Goal: Use online tool/utility: Use online tool/utility

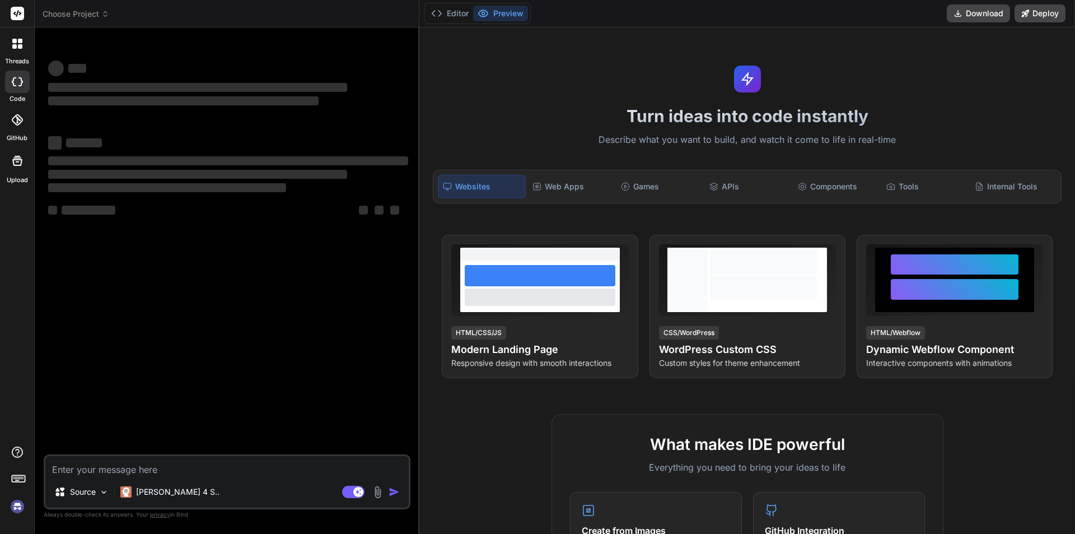
click at [129, 468] on textarea at bounding box center [226, 466] width 363 height 20
type textarea "as"
type textarea "x"
type textarea "asd"
type textarea "x"
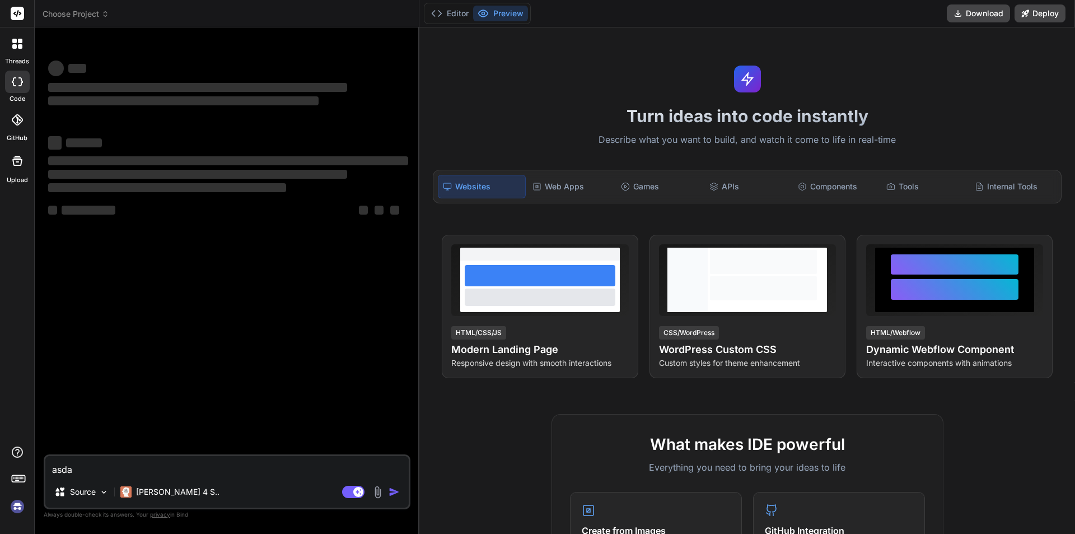
type textarea "asdas"
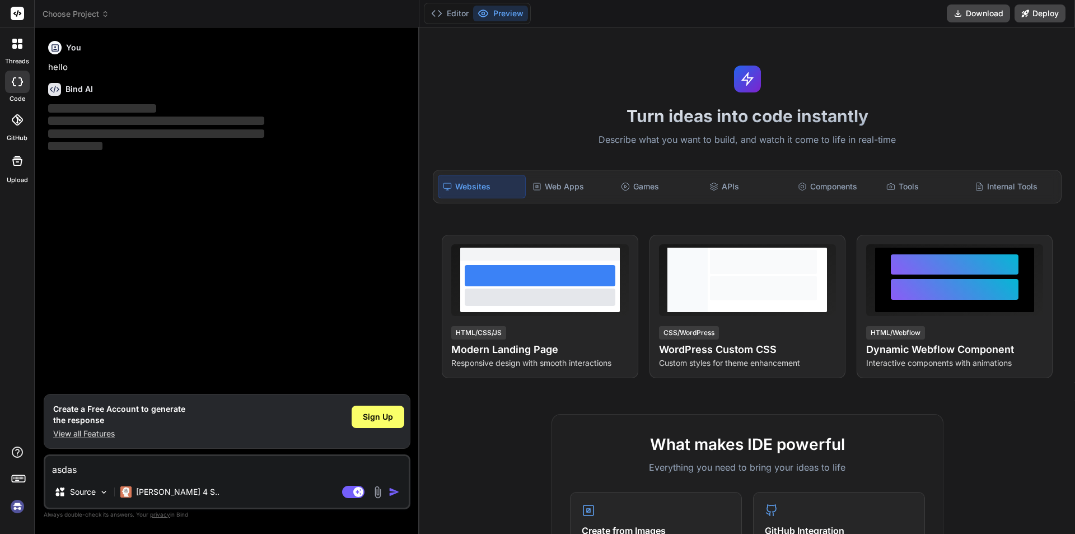
type textarea "x"
click at [354, 190] on div "You hello Bind AI ‌ ‌ ‌ ‌" at bounding box center [228, 214] width 365 height 357
click at [96, 83] on div "Bind AI" at bounding box center [228, 89] width 360 height 13
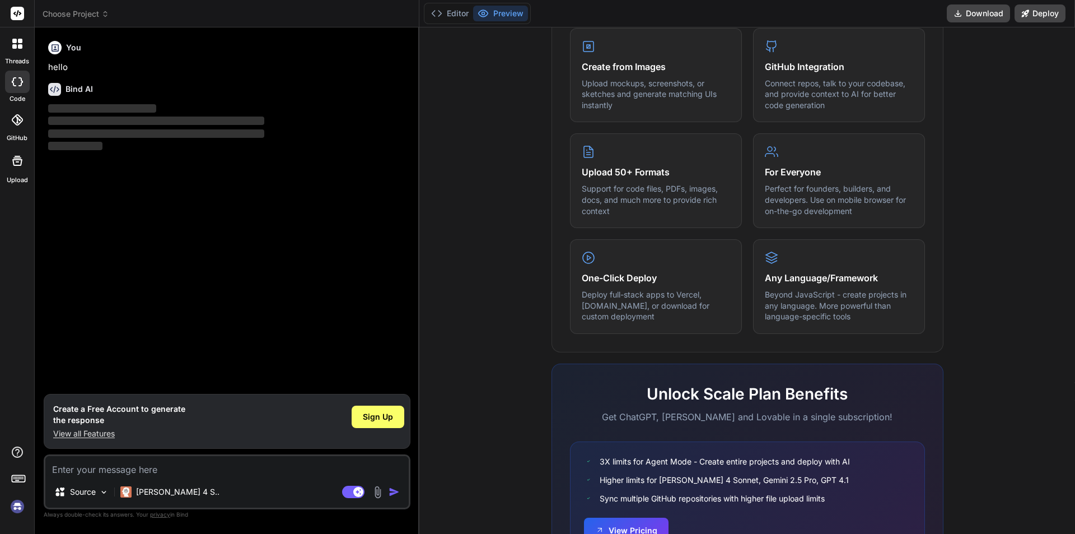
scroll to position [534, 0]
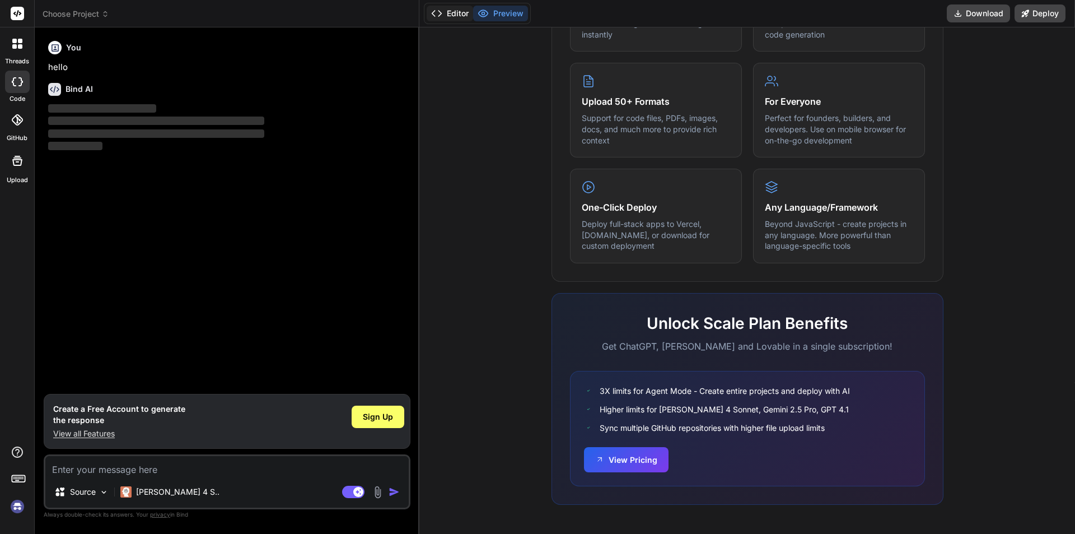
click at [449, 9] on button "Editor" at bounding box center [450, 14] width 46 height 16
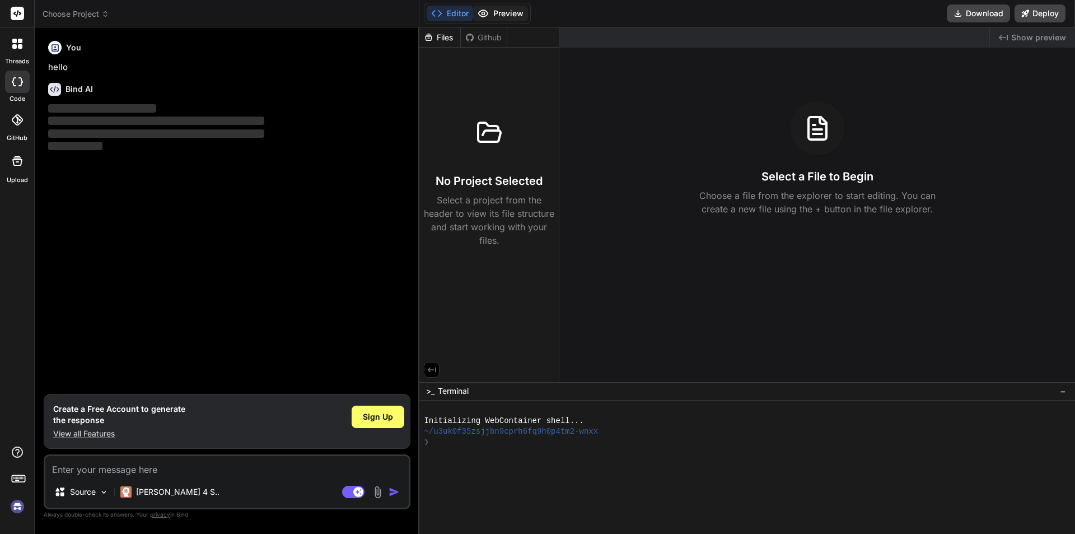
click at [505, 11] on button "Preview" at bounding box center [500, 14] width 55 height 16
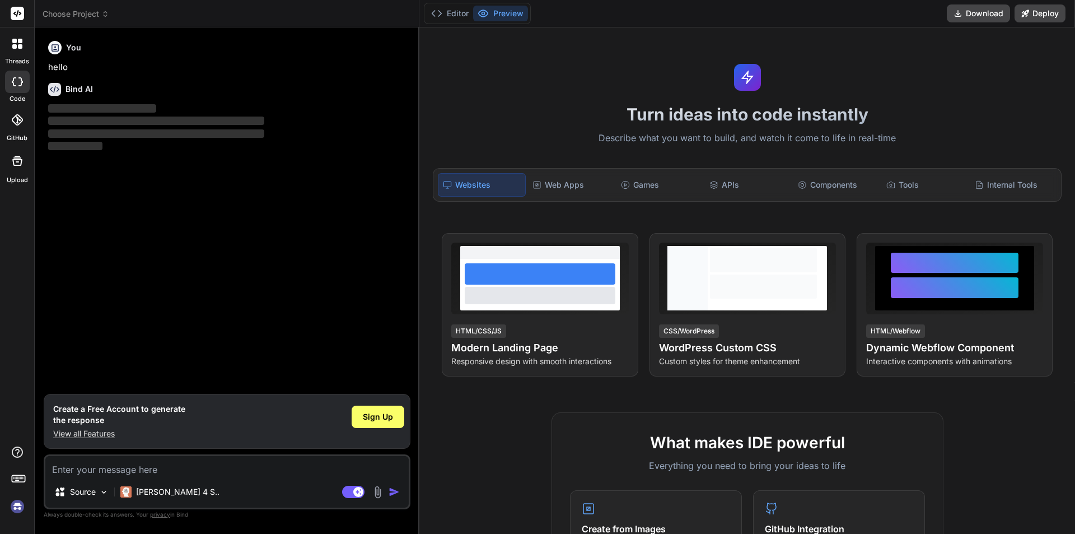
scroll to position [0, 0]
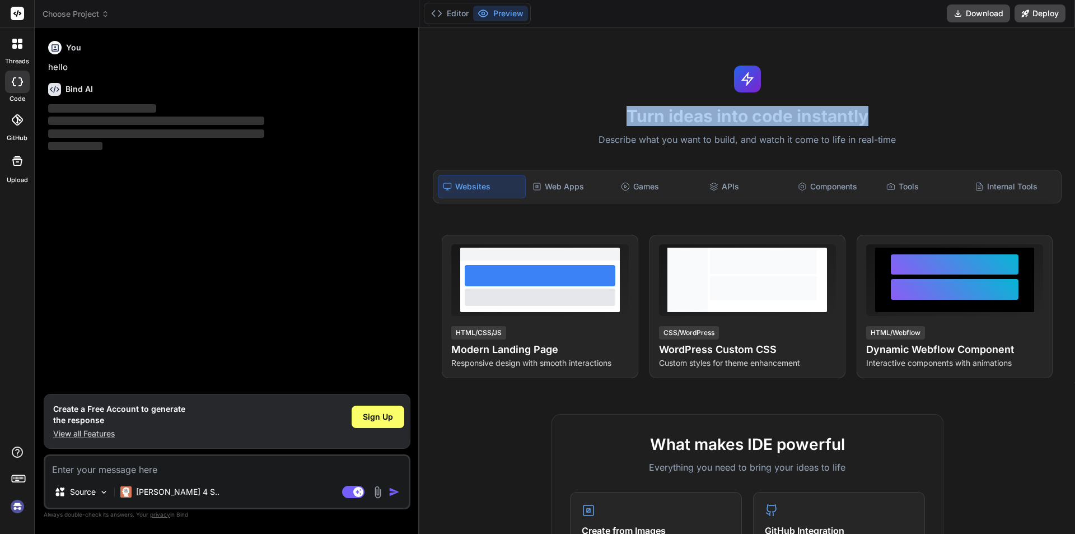
drag, startPoint x: 575, startPoint y: 100, endPoint x: 944, endPoint y: 92, distance: 369.7
click at [941, 92] on div "Turn ideas into code instantly Describe what you want to build, and watch it co…" at bounding box center [747, 280] width 656 height 506
click at [944, 92] on div "Turn ideas into code instantly Describe what you want to build, and watch it co…" at bounding box center [747, 280] width 656 height 506
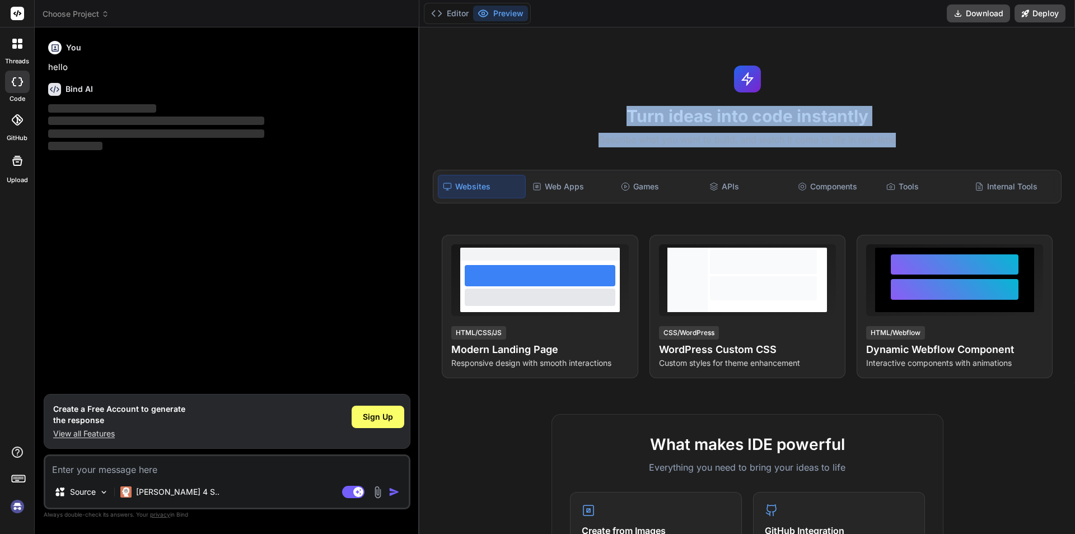
drag, startPoint x: 610, startPoint y: 118, endPoint x: 936, endPoint y: 130, distance: 326.7
click at [931, 130] on div "Turn ideas into code instantly Describe what you want to build, and watch it co…" at bounding box center [747, 280] width 656 height 506
click at [936, 130] on div "Turn ideas into code instantly Describe what you want to build, and watch it co…" at bounding box center [747, 280] width 656 height 506
drag, startPoint x: 846, startPoint y: 130, endPoint x: 582, endPoint y: 56, distance: 274.5
click at [582, 57] on div "Turn ideas into code instantly Describe what you want to build, and watch it co…" at bounding box center [747, 280] width 656 height 506
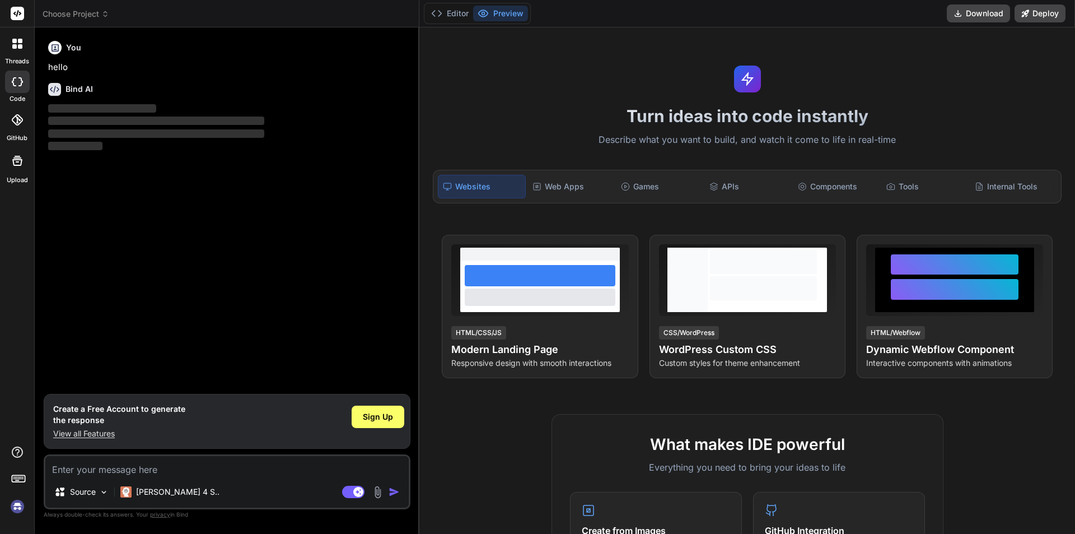
click at [582, 56] on div "Turn ideas into code instantly Describe what you want to build, and watch it co…" at bounding box center [747, 280] width 656 height 506
click at [747, 77] on polygon at bounding box center [748, 78] width 10 height 11
drag, startPoint x: 887, startPoint y: 138, endPoint x: 913, endPoint y: 56, distance: 86.6
click at [917, 48] on div "Turn ideas into code instantly Describe what you want to build, and watch it co…" at bounding box center [747, 280] width 656 height 506
click at [324, 195] on div "You hello Bind AI ‌ ‌ ‌ ‌" at bounding box center [228, 214] width 365 height 357
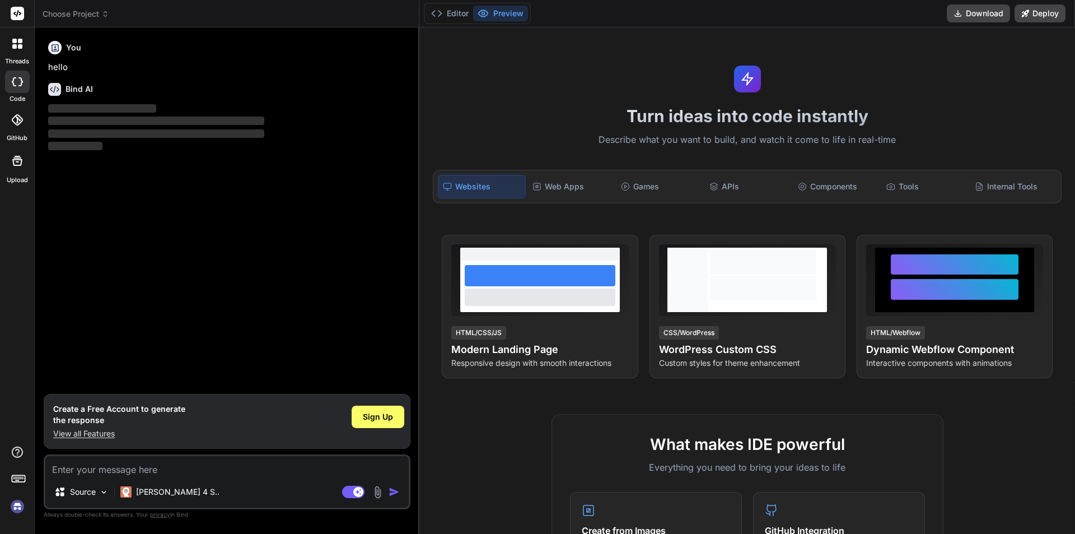
click at [119, 466] on textarea at bounding box center [226, 466] width 363 height 20
type textarea "a"
type textarea "x"
type textarea "ad"
type textarea "x"
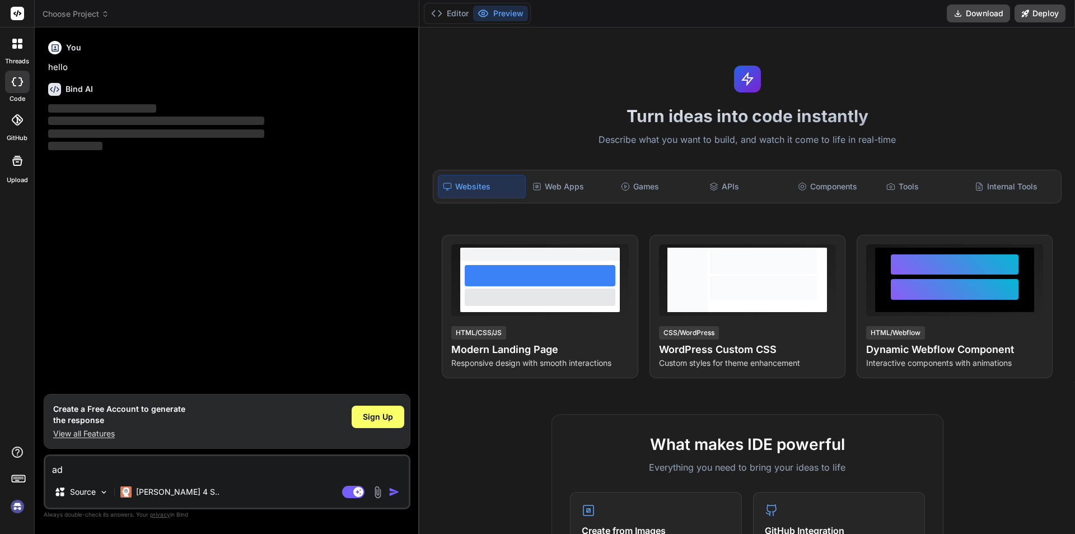
type textarea "ads"
type textarea "x"
type textarea "adsds"
type textarea "x"
type textarea "adsdsa"
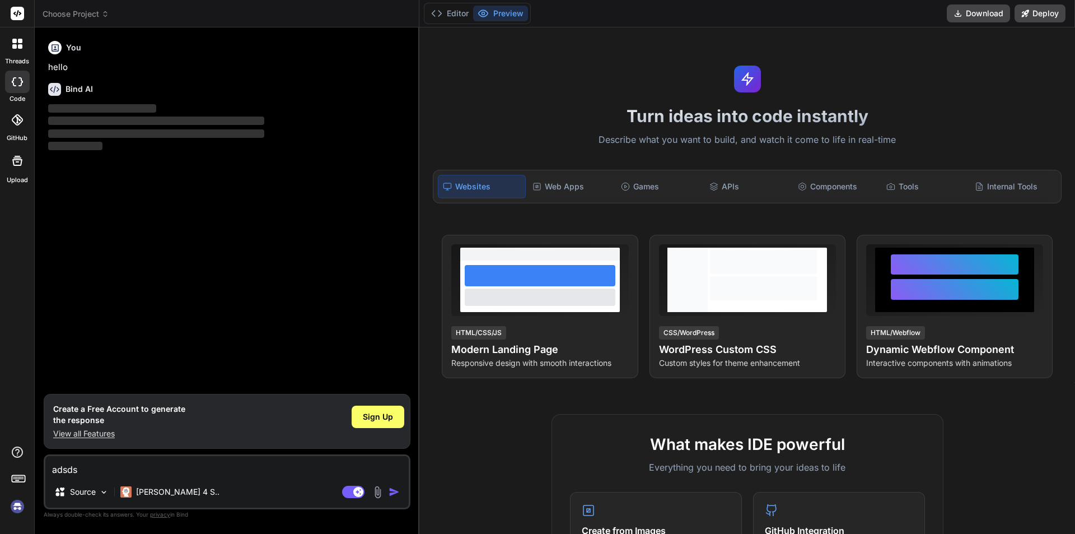
type textarea "x"
type textarea "adsdsa"
click at [390, 492] on img "button" at bounding box center [394, 491] width 11 height 11
click at [392, 487] on img "button" at bounding box center [394, 491] width 11 height 11
drag, startPoint x: 270, startPoint y: 465, endPoint x: 228, endPoint y: 477, distance: 43.6
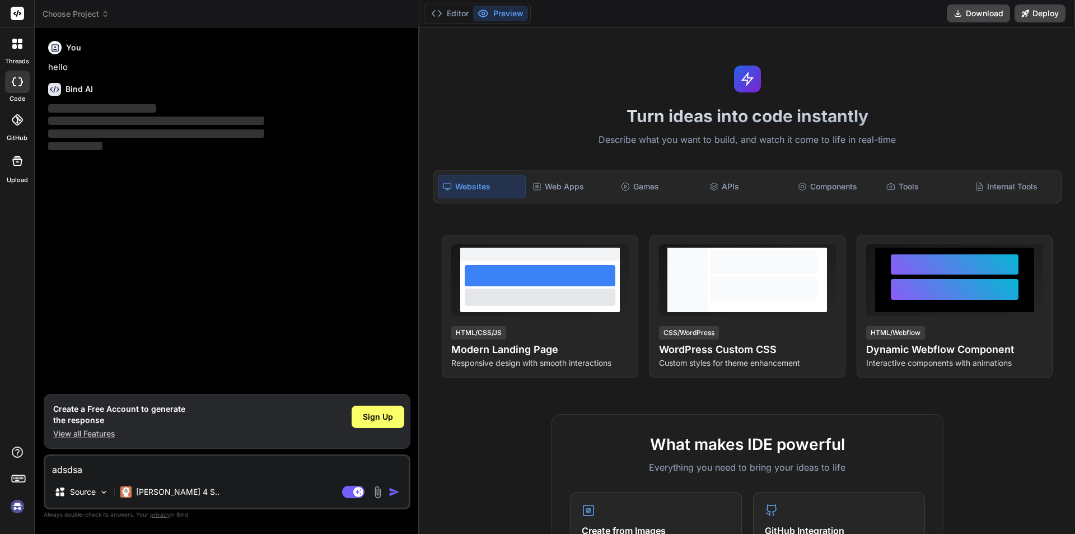
click at [270, 465] on textarea "adsdsa" at bounding box center [226, 466] width 363 height 20
drag, startPoint x: 45, startPoint y: 466, endPoint x: 20, endPoint y: 465, distance: 25.8
click at [20, 465] on div "threads code GitHub Upload Choose Project Created with Pixso. Bind AI Web Searc…" at bounding box center [537, 267] width 1075 height 534
type textarea "x"
click at [184, 346] on div "You hello Bind AI ‌ ‌ ‌ ‌" at bounding box center [228, 214] width 365 height 357
